Goal: Find specific page/section: Find specific page/section

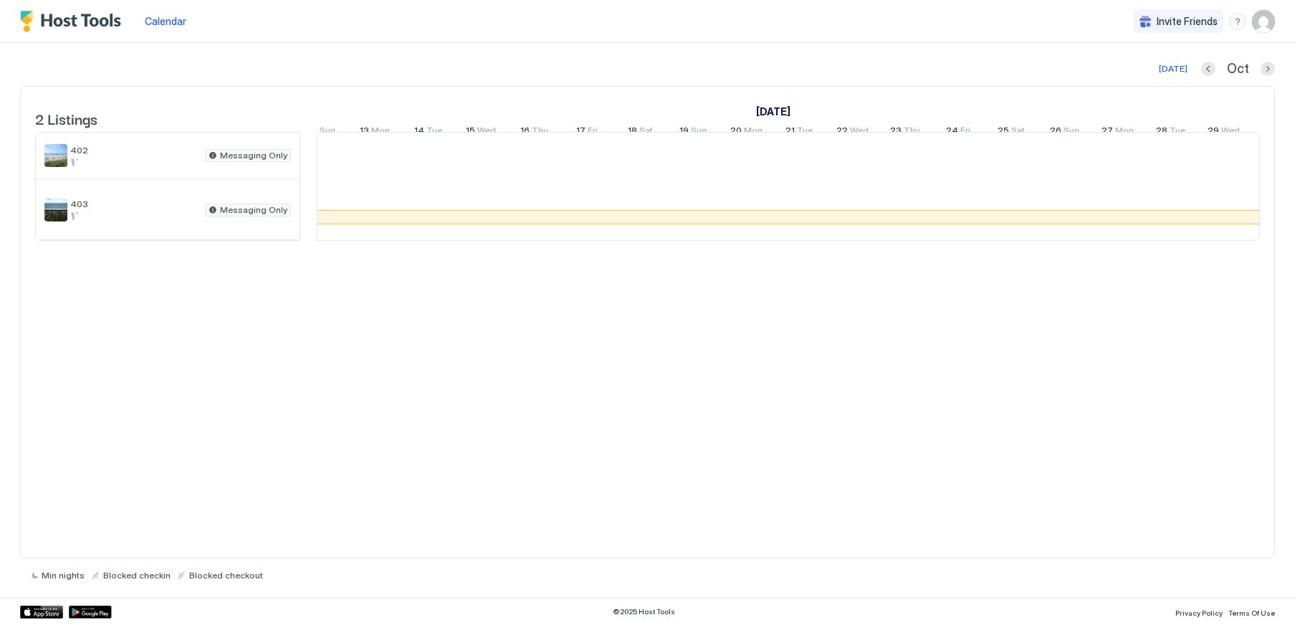
scroll to position [0, 175]
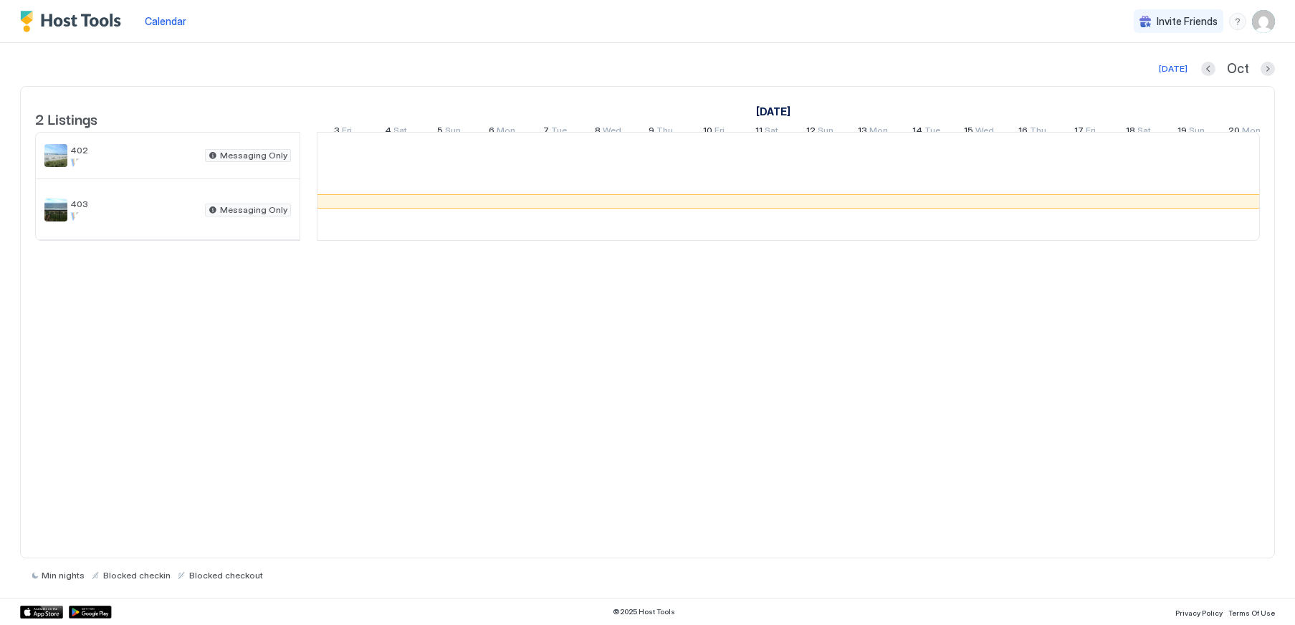
click at [156, 22] on span "Calendar" at bounding box center [166, 21] width 42 height 12
click at [166, 22] on span "Calendar" at bounding box center [166, 21] width 42 height 12
click at [166, 16] on span "Calendar" at bounding box center [166, 21] width 42 height 12
click at [674, 72] on div "[DATE]" at bounding box center [1173, 68] width 29 height 13
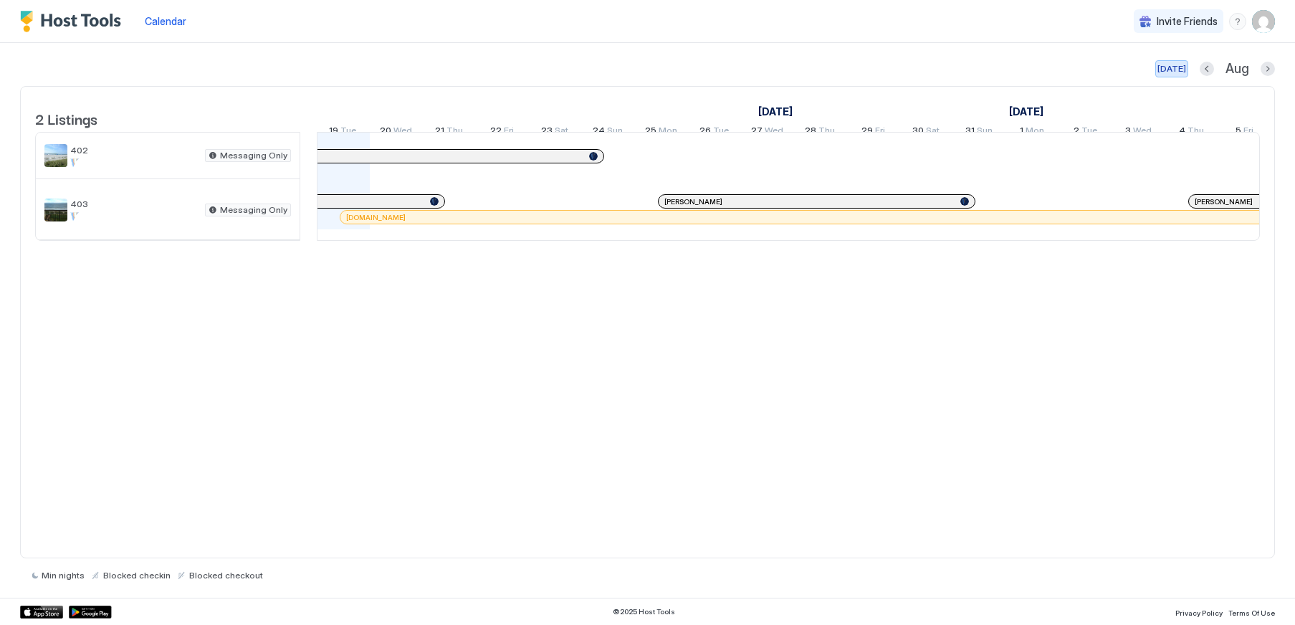
click at [674, 70] on div "[DATE]" at bounding box center [1172, 68] width 29 height 13
click at [165, 15] on span "Calendar" at bounding box center [166, 21] width 42 height 12
drag, startPoint x: 176, startPoint y: 23, endPoint x: 1170, endPoint y: 70, distance: 996.0
click at [674, 70] on div "[DATE]" at bounding box center [1172, 68] width 29 height 13
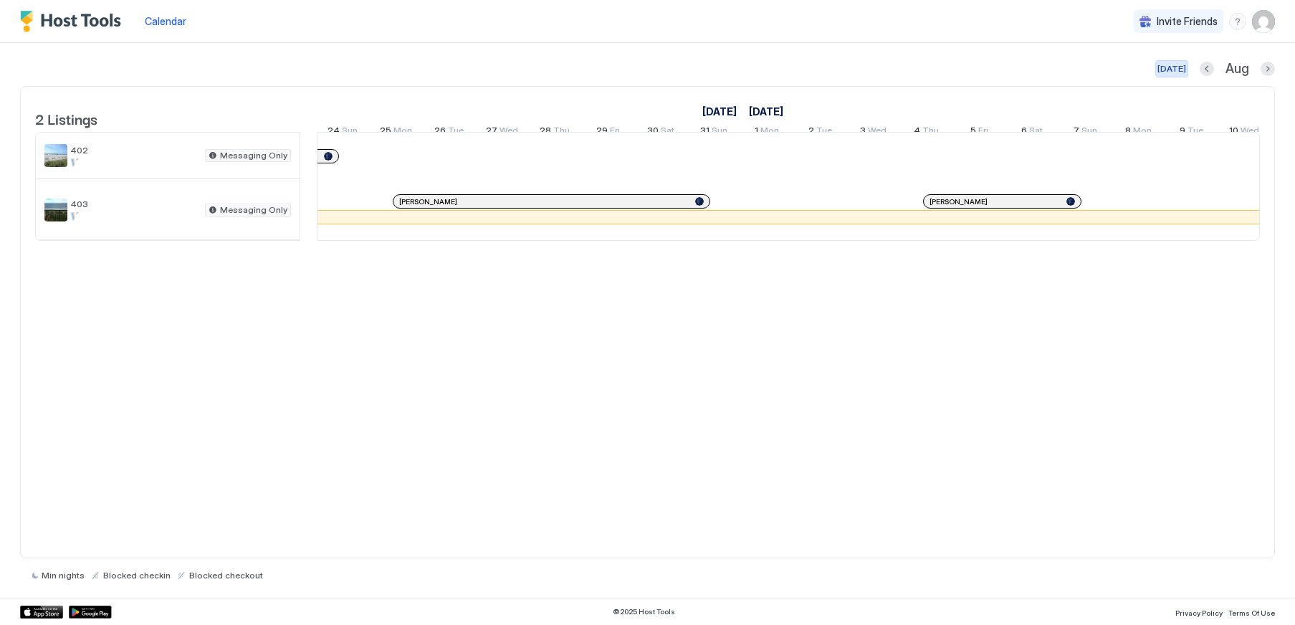
click at [674, 73] on div "[DATE]" at bounding box center [1172, 68] width 29 height 13
